Goal: Task Accomplishment & Management: Manage account settings

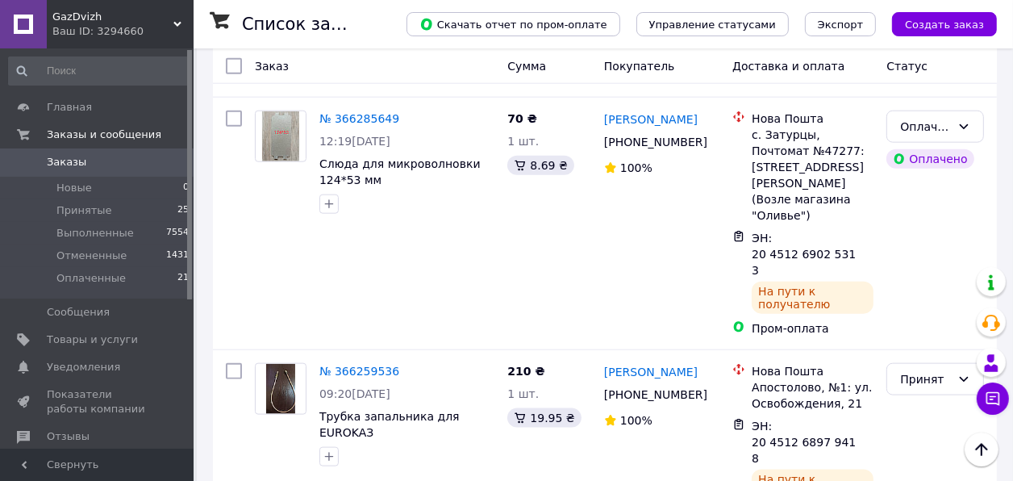
scroll to position [1539, 0]
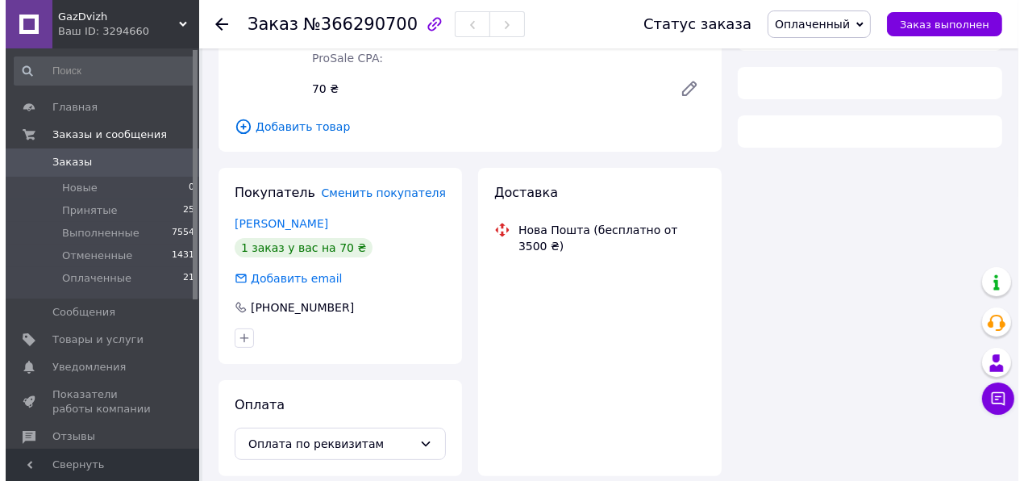
scroll to position [220, 0]
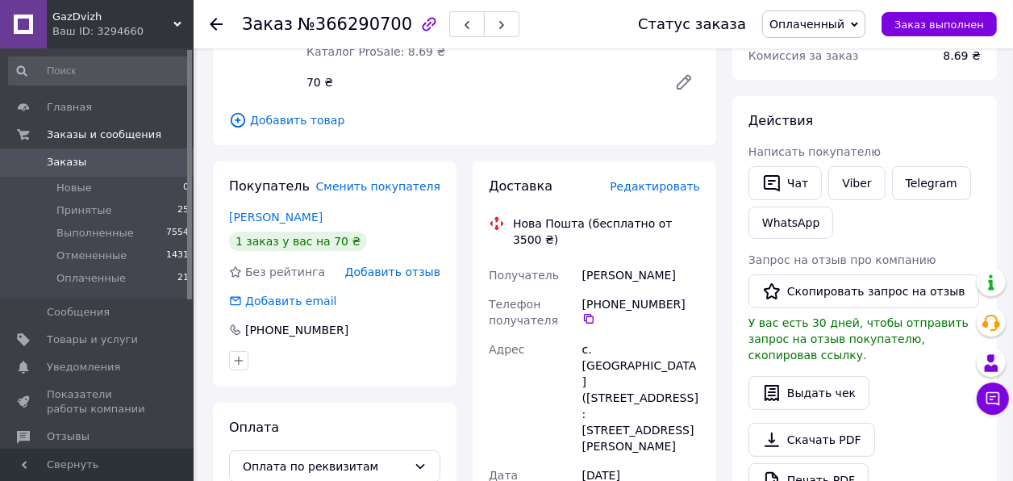
click at [668, 193] on span "Редактировать" at bounding box center [655, 186] width 90 height 13
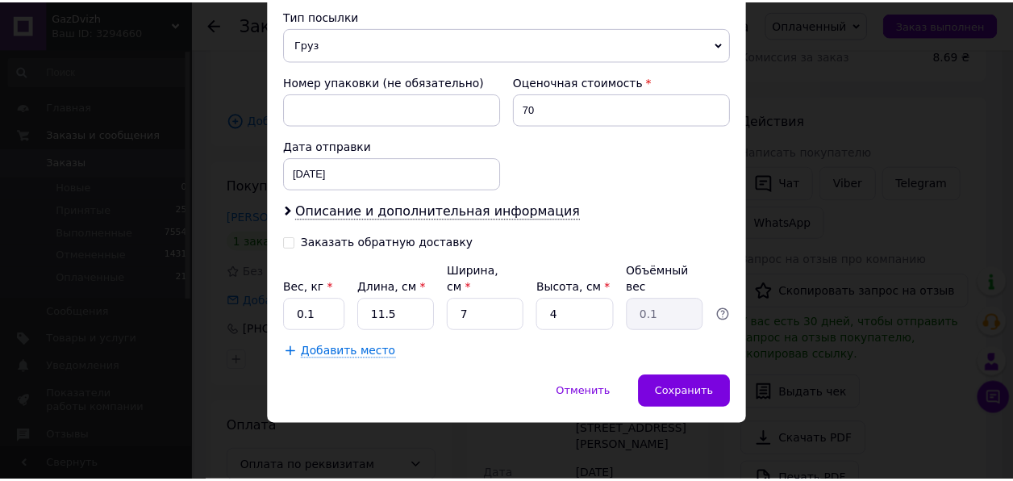
scroll to position [749, 0]
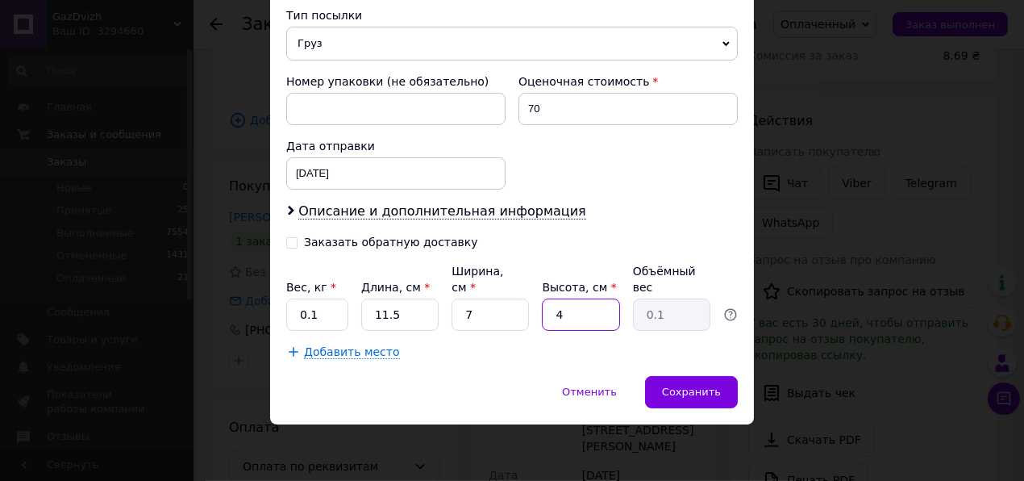
click at [578, 310] on input "4" at bounding box center [580, 314] width 77 height 32
type input "1"
type input "0.1"
type input "1"
click at [476, 314] on input "7" at bounding box center [490, 314] width 77 height 32
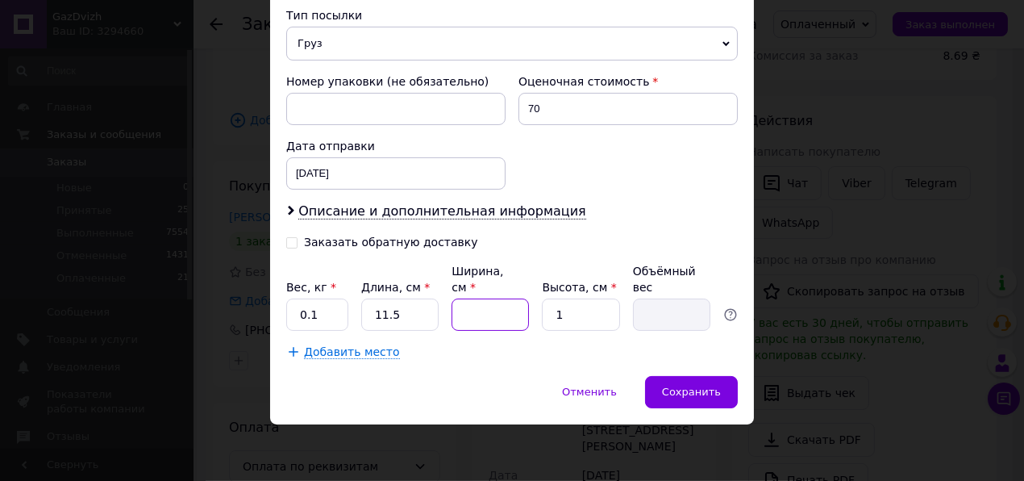
type input "1"
type input "0.1"
type input "12"
click at [417, 309] on input "11.5" at bounding box center [399, 314] width 77 height 32
type input "16"
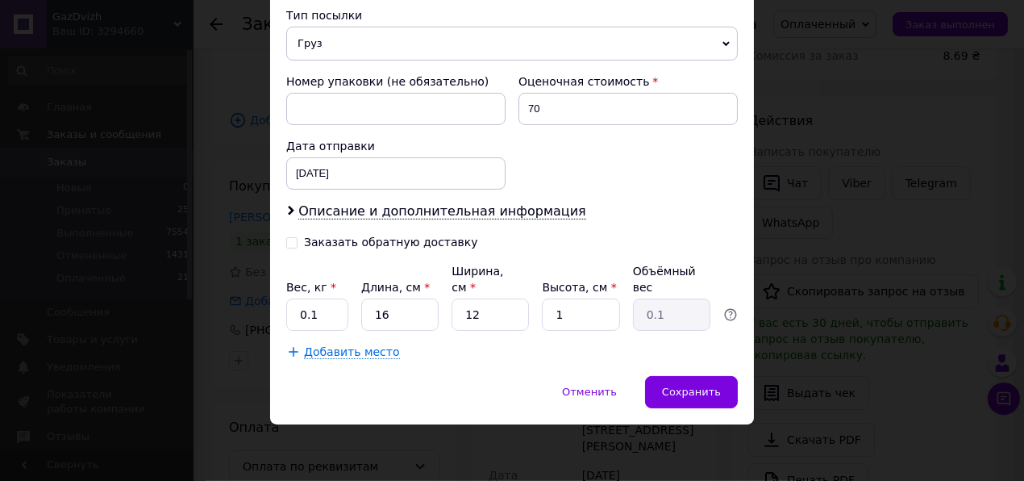
click at [682, 389] on span "Сохранить" at bounding box center [691, 391] width 59 height 12
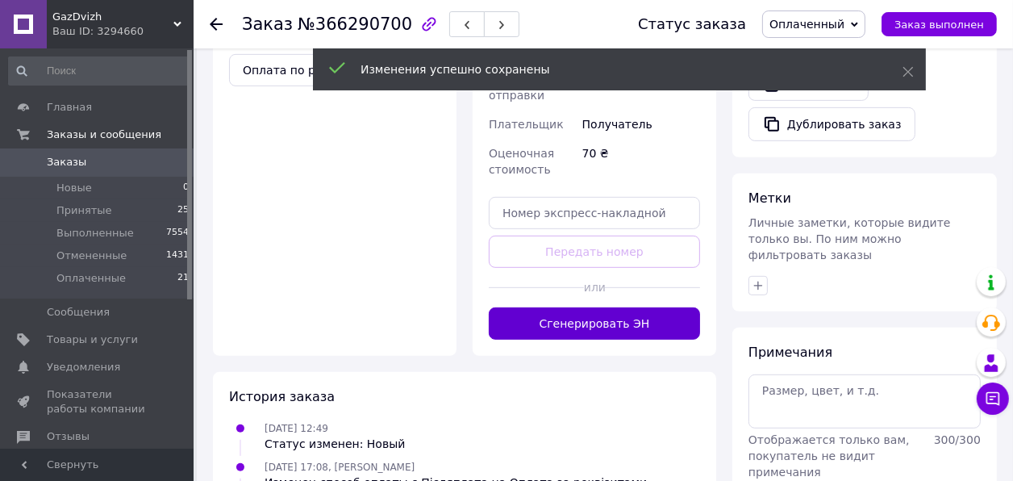
scroll to position [660, 0]
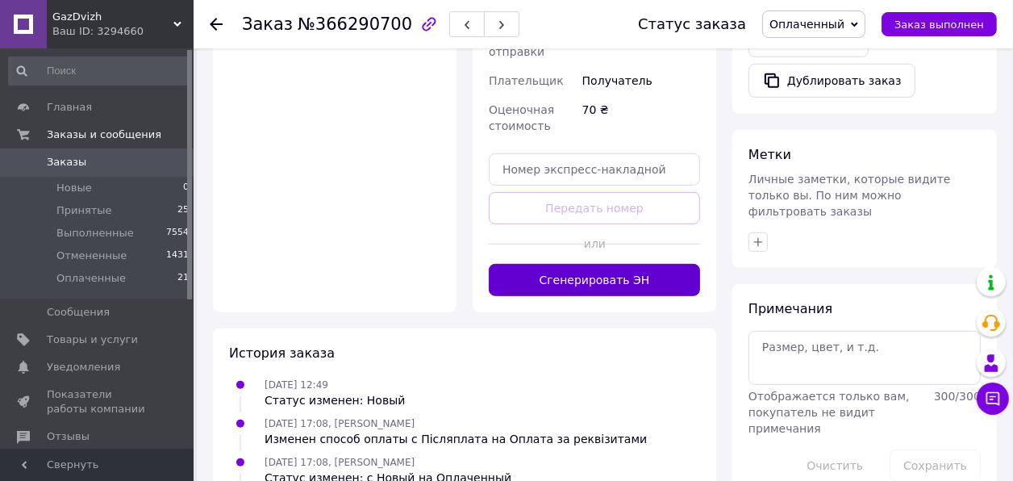
click at [612, 296] on button "Сгенерировать ЭН" at bounding box center [594, 280] width 211 height 32
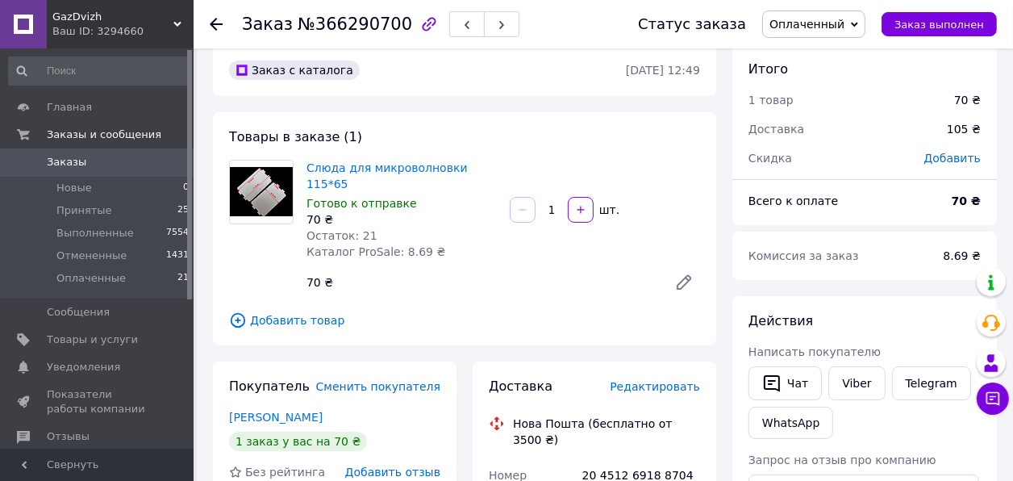
scroll to position [0, 0]
